Goal: Task Accomplishment & Management: Use online tool/utility

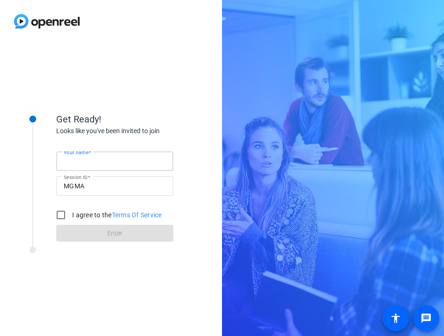
click at [111, 162] on input "Your name" at bounding box center [115, 161] width 102 height 11
type input "[PERSON_NAME]"
click at [60, 215] on input "I agree to the Terms Of Service" at bounding box center [60, 215] width 19 height 19
checkbox input "true"
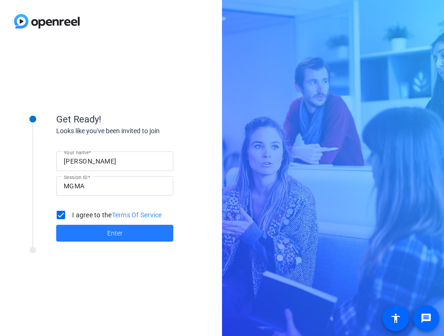
click at [103, 235] on span at bounding box center [114, 233] width 117 height 22
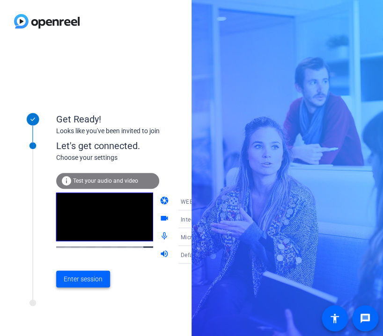
drag, startPoint x: 73, startPoint y: 282, endPoint x: 83, endPoint y: 260, distance: 24.1
click at [74, 282] on span "Enter session" at bounding box center [83, 280] width 39 height 10
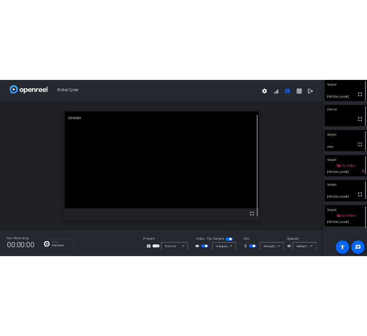
scroll to position [11, 0]
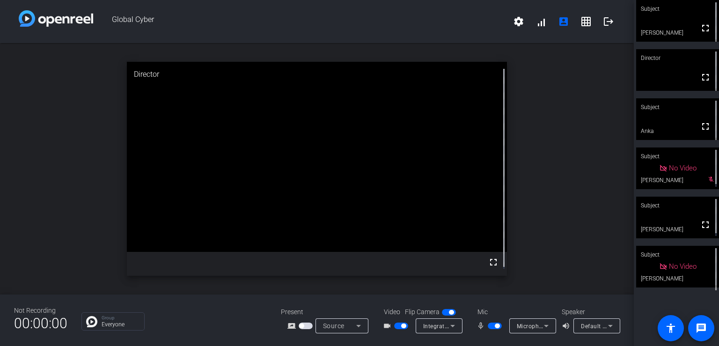
click at [443, 322] on span "Microphone (Realtek(R) Audio)" at bounding box center [559, 325] width 84 height 7
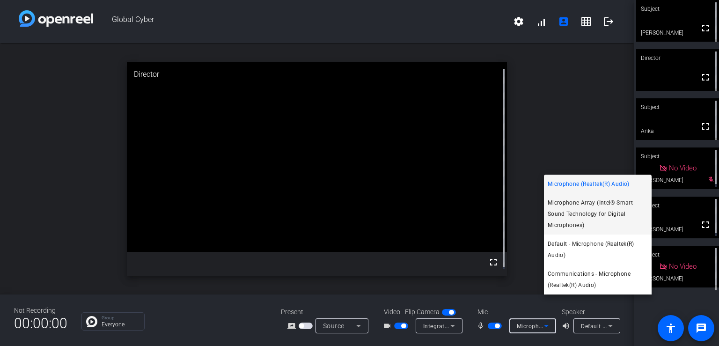
click at [443, 207] on span "Microphone Array (Intel® Smart Sound Technology for Digital Microphones)" at bounding box center [597, 214] width 100 height 34
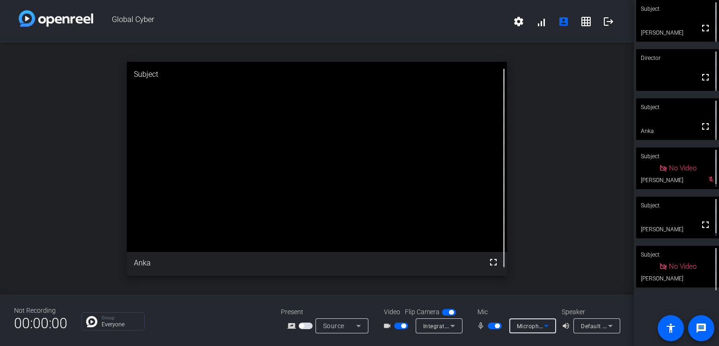
click at [443, 328] on icon at bounding box center [610, 325] width 11 height 11
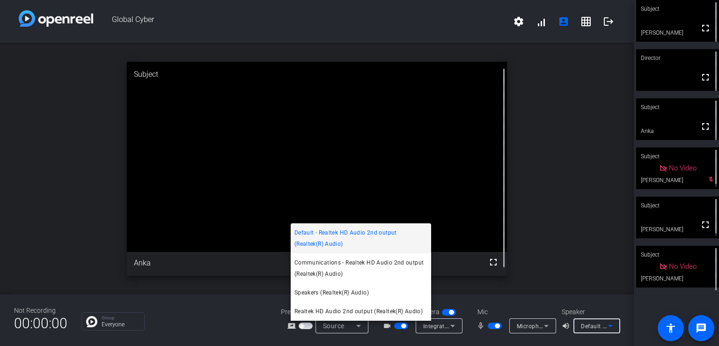
click at [360, 325] on div at bounding box center [359, 173] width 719 height 346
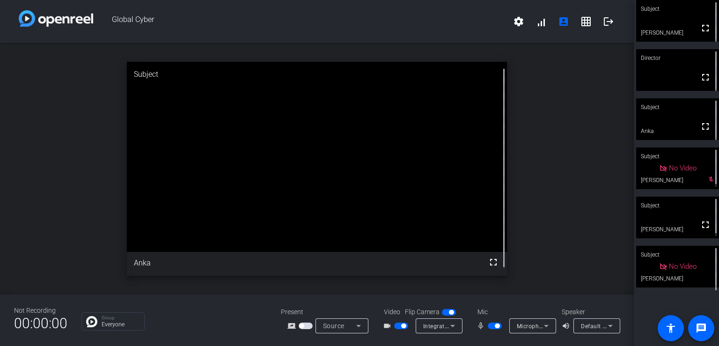
click at [443, 115] on div "open_in_new Subject fullscreen Anka" at bounding box center [317, 168] width 634 height 251
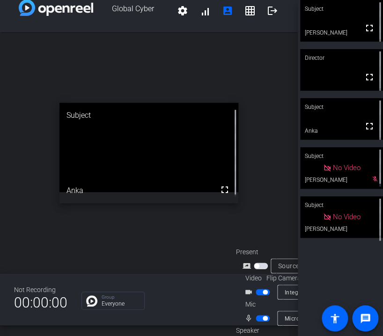
click at [105, 69] on div "open_in_new Subject fullscreen Anka" at bounding box center [149, 153] width 298 height 242
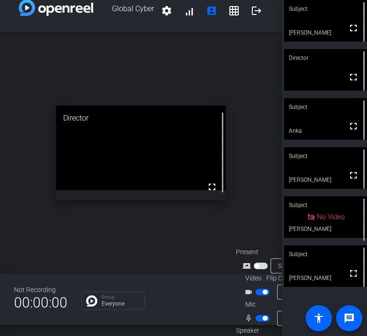
click at [257, 315] on span "button" at bounding box center [262, 318] width 14 height 7
click at [257, 316] on span "button" at bounding box center [258, 318] width 5 height 5
click at [260, 289] on span "button" at bounding box center [262, 292] width 14 height 7
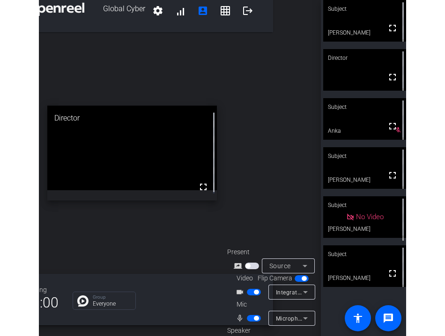
scroll to position [37, 51]
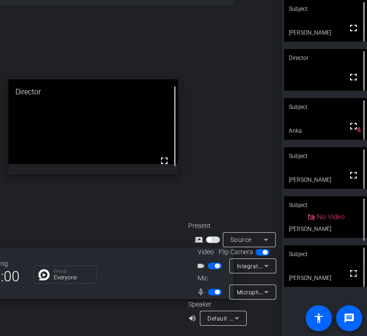
click at [209, 289] on span "button" at bounding box center [215, 292] width 14 height 7
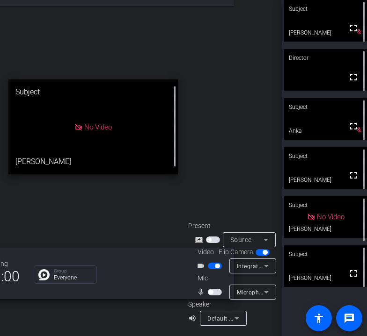
click at [209, 289] on span "button" at bounding box center [215, 292] width 14 height 7
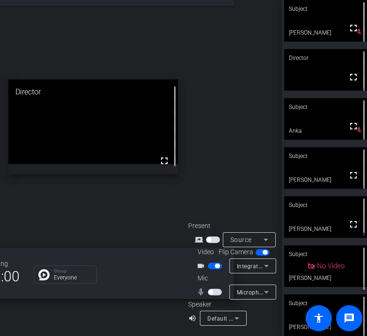
click at [211, 289] on span "button" at bounding box center [215, 292] width 14 height 7
click at [215, 290] on span "button" at bounding box center [217, 292] width 5 height 5
click at [208, 290] on span "button" at bounding box center [210, 292] width 5 height 5
click at [215, 290] on span "button" at bounding box center [217, 292] width 5 height 5
click at [208, 290] on span "button" at bounding box center [210, 292] width 5 height 5
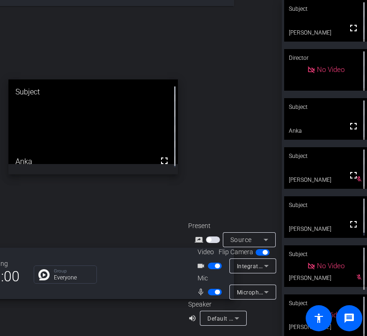
click at [96, 43] on div "open_in_new Subject fullscreen Anka" at bounding box center [93, 127] width 282 height 242
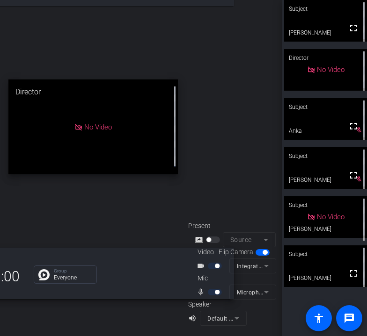
click at [230, 170] on div "Global Cyber settings signal_cellular_alt account_box grid_on logout open_in_ne…" at bounding box center [141, 168] width 282 height 336
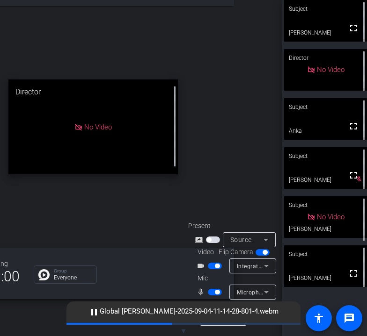
click at [215, 290] on span "button" at bounding box center [217, 292] width 5 height 5
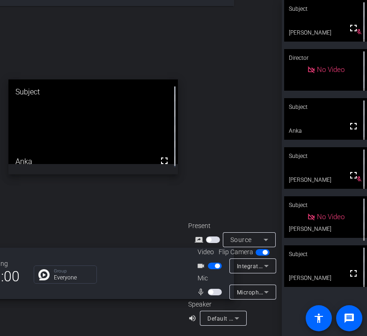
click at [211, 289] on span "button" at bounding box center [215, 292] width 14 height 7
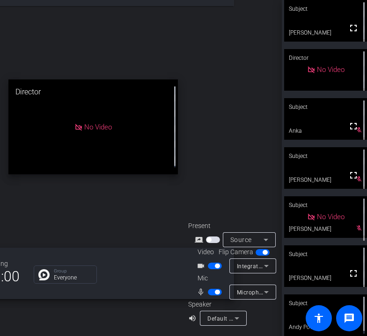
click at [215, 290] on span "button" at bounding box center [217, 292] width 5 height 5
click at [161, 230] on div "open_in_new Director No Video" at bounding box center [93, 127] width 282 height 242
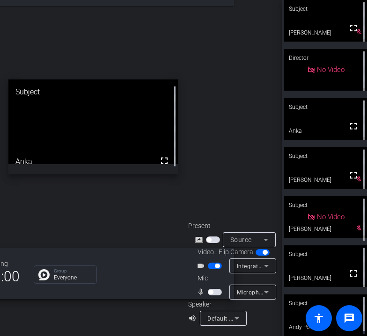
drag, startPoint x: 206, startPoint y: 288, endPoint x: 195, endPoint y: 151, distance: 138.0
click at [195, 151] on div "Global Cyber settings signal_cellular_alt account_box grid_on logout open_in_ne…" at bounding box center [141, 168] width 282 height 336
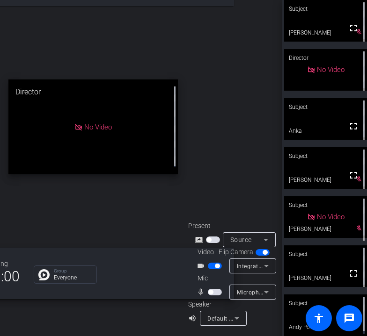
click at [210, 289] on span "button" at bounding box center [215, 292] width 14 height 7
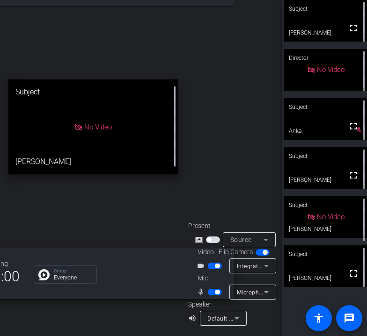
click at [209, 289] on span "button" at bounding box center [215, 292] width 14 height 7
click at [211, 289] on span "button" at bounding box center [215, 292] width 14 height 7
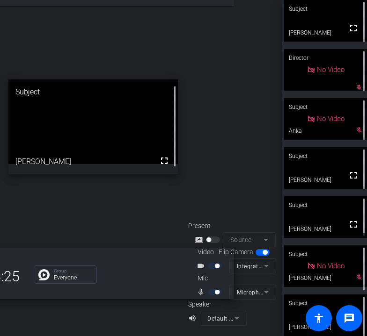
click at [190, 33] on div "open_in_new Subject fullscreen [PERSON_NAME]" at bounding box center [93, 127] width 282 height 242
click at [132, 35] on div "open_in_new Subject fullscreen [PERSON_NAME]" at bounding box center [93, 127] width 282 height 242
click at [107, 33] on div "open_in_new Subject fullscreen [PERSON_NAME]" at bounding box center [93, 127] width 282 height 242
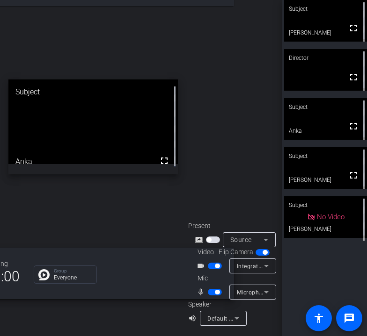
click at [188, 120] on div "open_in_new Subject fullscreen Anka" at bounding box center [93, 127] width 282 height 242
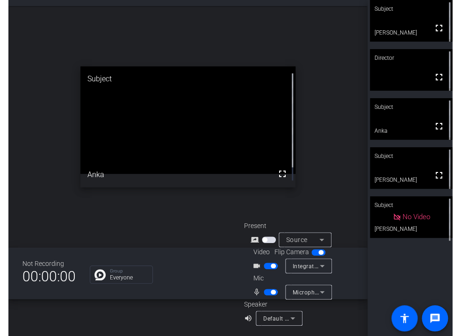
scroll to position [37, 0]
